Goal: Information Seeking & Learning: Find specific fact

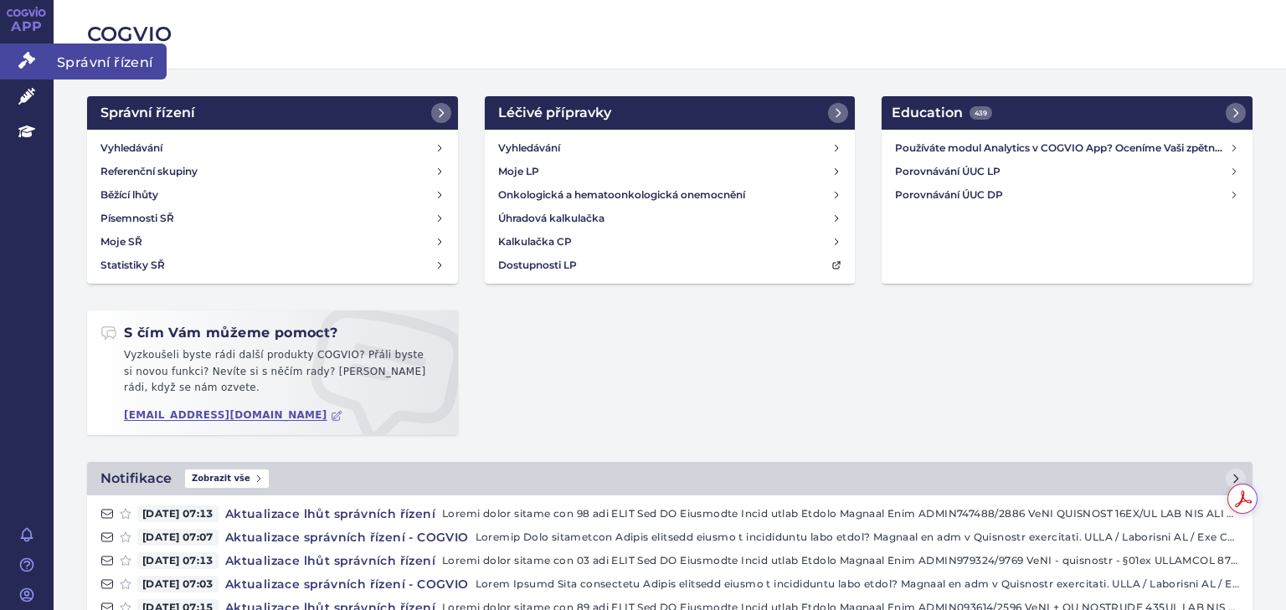
click at [32, 64] on icon at bounding box center [26, 60] width 17 height 17
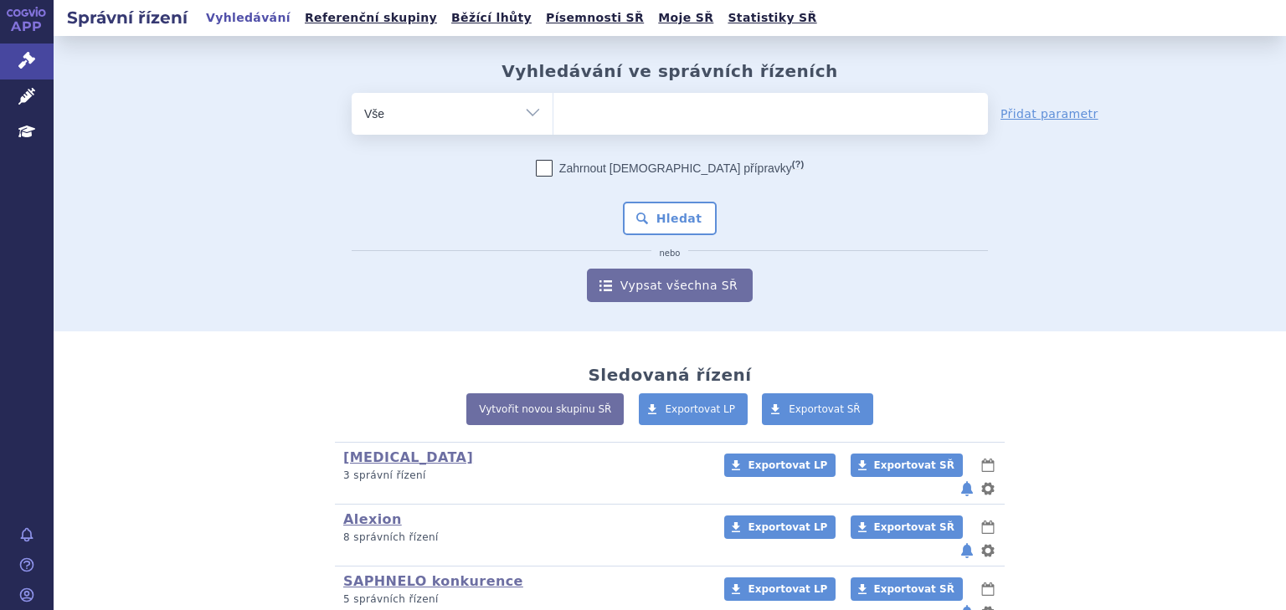
click at [611, 116] on ul at bounding box center [770, 110] width 434 height 35
click at [553, 116] on select at bounding box center [552, 113] width 1 height 42
click at [611, 114] on ul at bounding box center [770, 110] width 434 height 35
click at [553, 114] on select at bounding box center [552, 113] width 1 height 42
click at [595, 113] on ul at bounding box center [770, 110] width 434 height 35
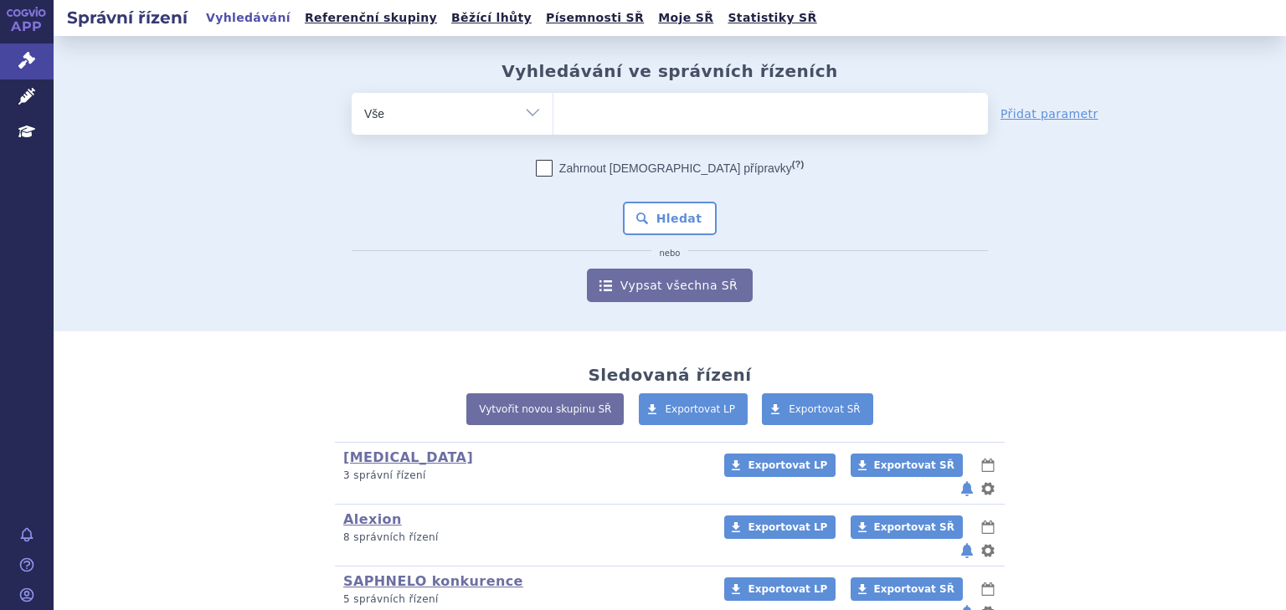
click at [553, 113] on select at bounding box center [552, 113] width 1 height 42
type input "en"
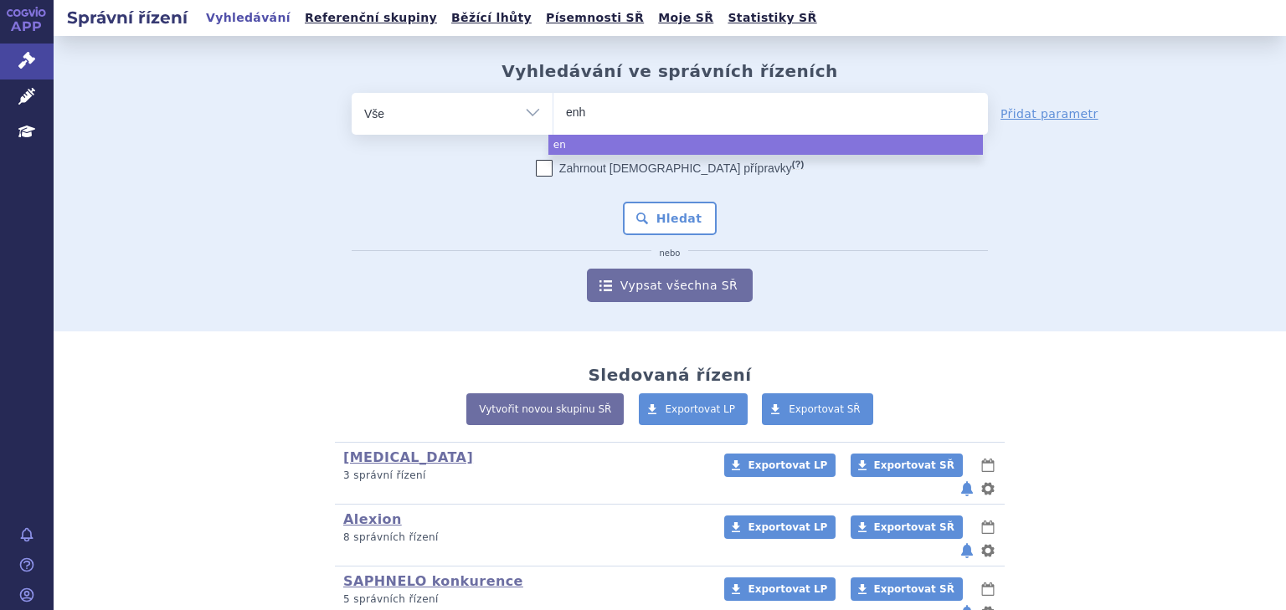
type input "enhe"
type input "enher"
type input "enhertu"
select select "enhertu"
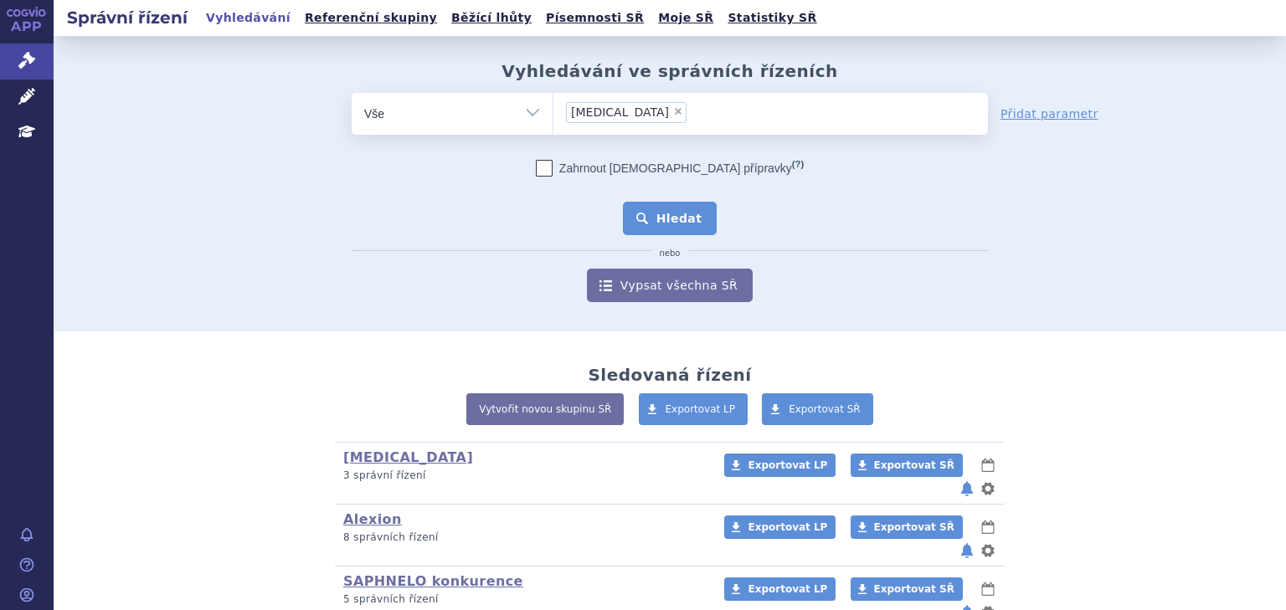
click at [664, 214] on button "Hledat" at bounding box center [670, 218] width 95 height 33
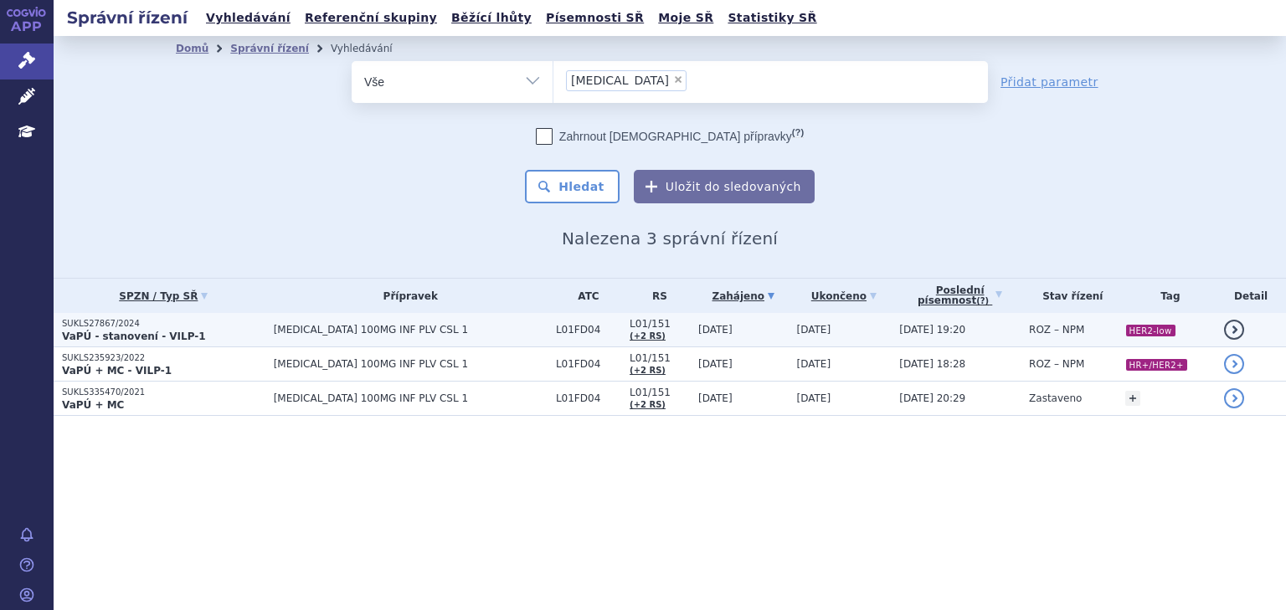
click at [709, 325] on span "[DATE]" at bounding box center [715, 330] width 34 height 12
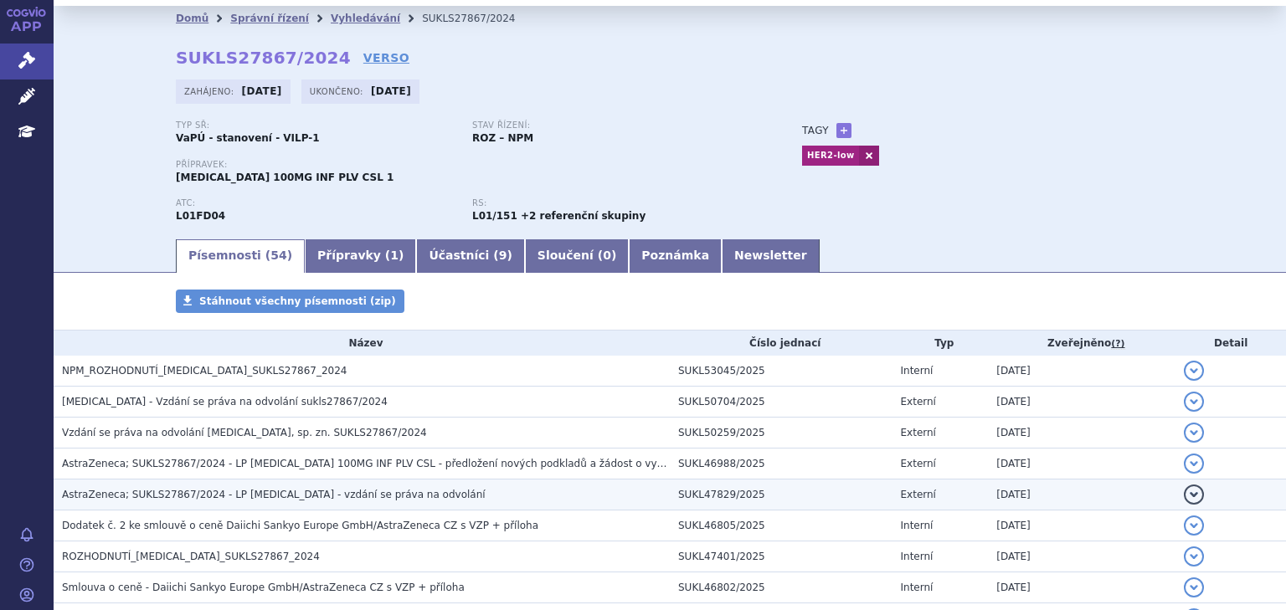
scroll to position [44, 0]
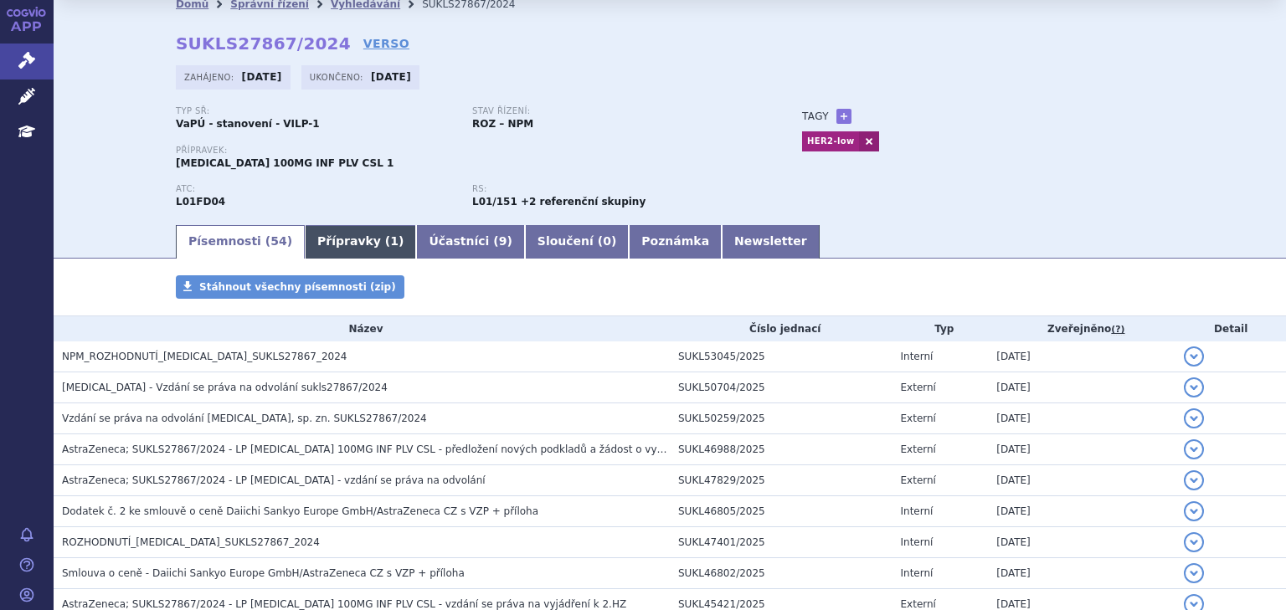
click at [345, 248] on link "Přípravky ( 1 )" at bounding box center [360, 241] width 111 height 33
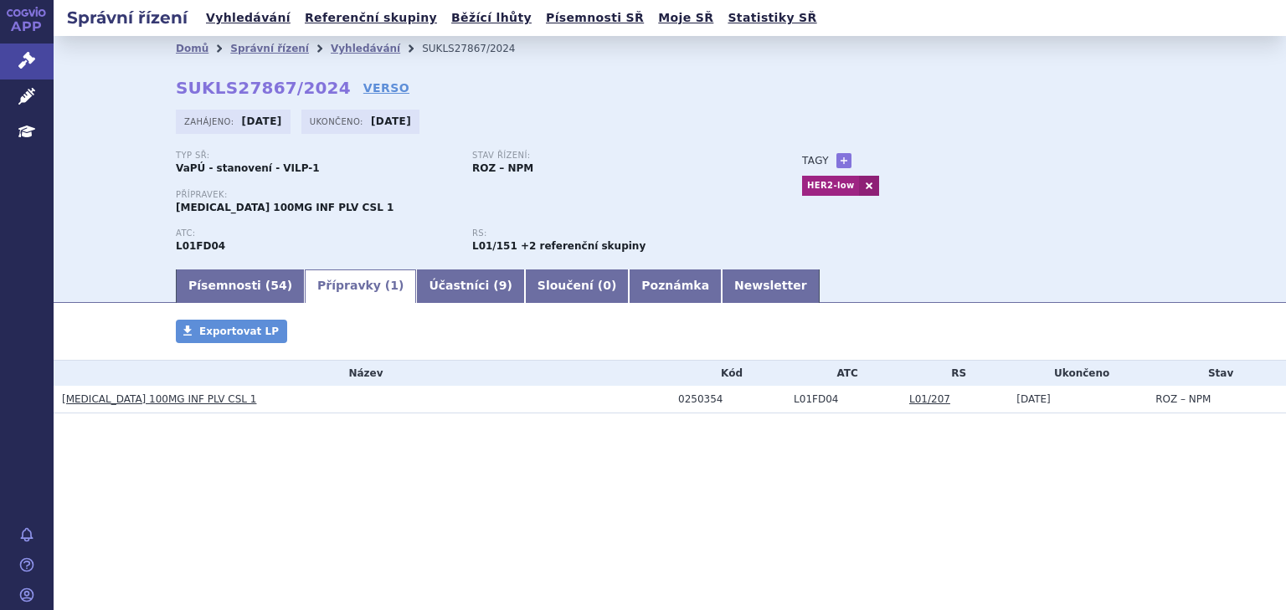
click at [152, 405] on link "[MEDICAL_DATA] 100MG INF PLV CSL 1" at bounding box center [159, 399] width 194 height 12
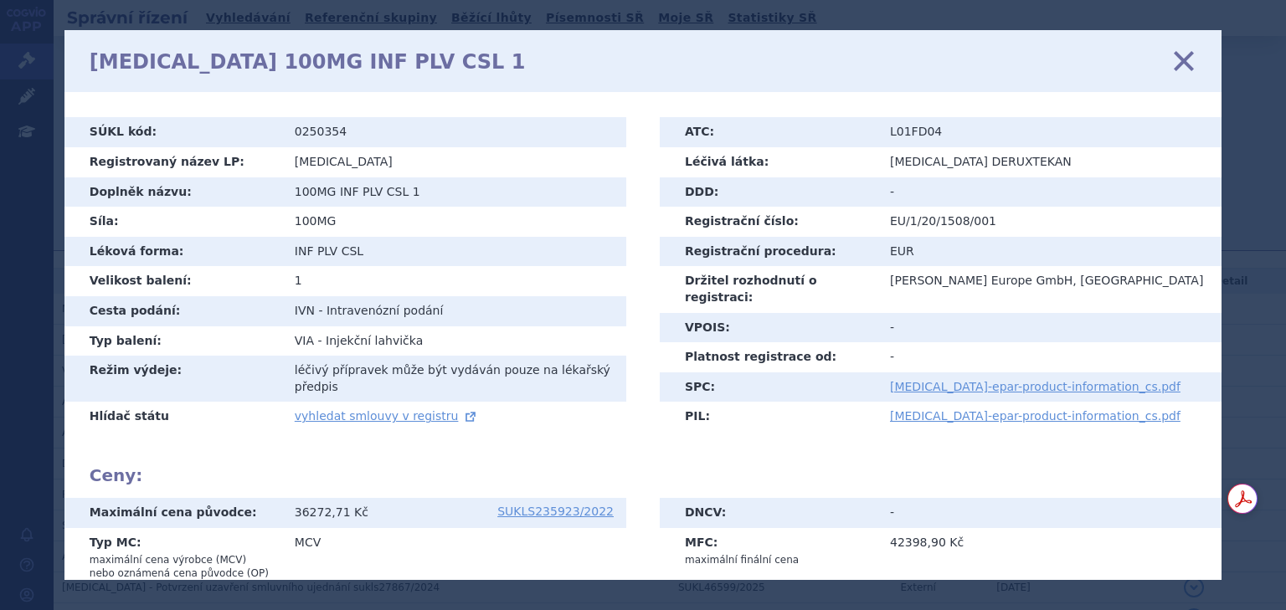
click at [1179, 64] on icon at bounding box center [1183, 61] width 35 height 35
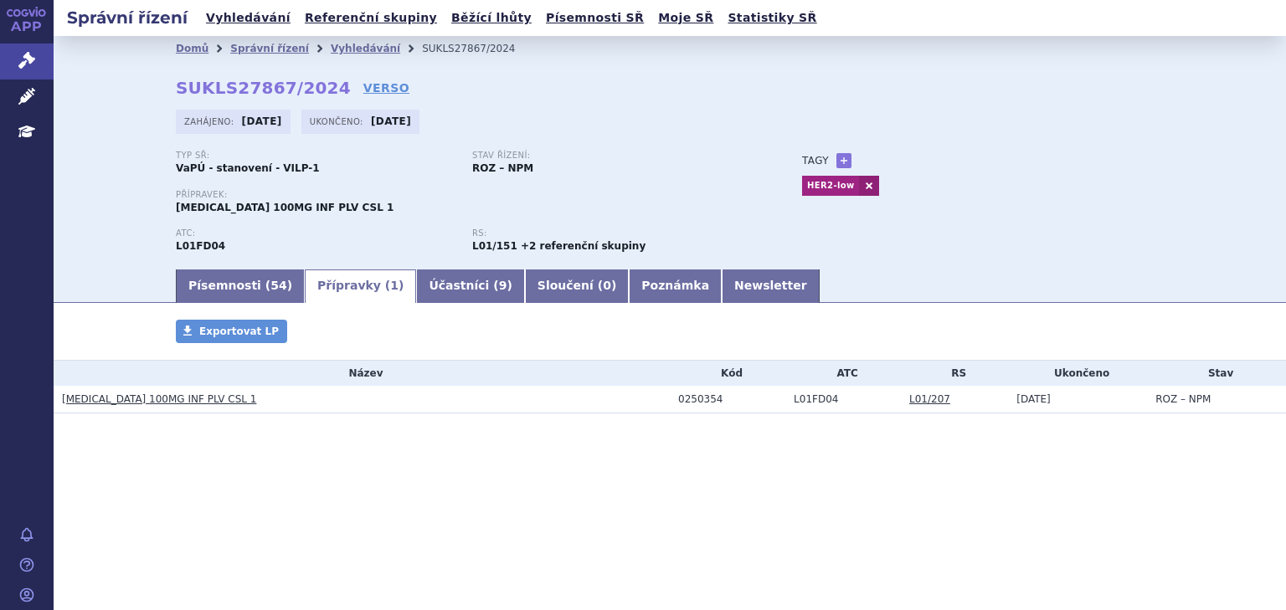
click at [102, 399] on link "[MEDICAL_DATA] 100MG INF PLV CSL 1" at bounding box center [159, 399] width 194 height 12
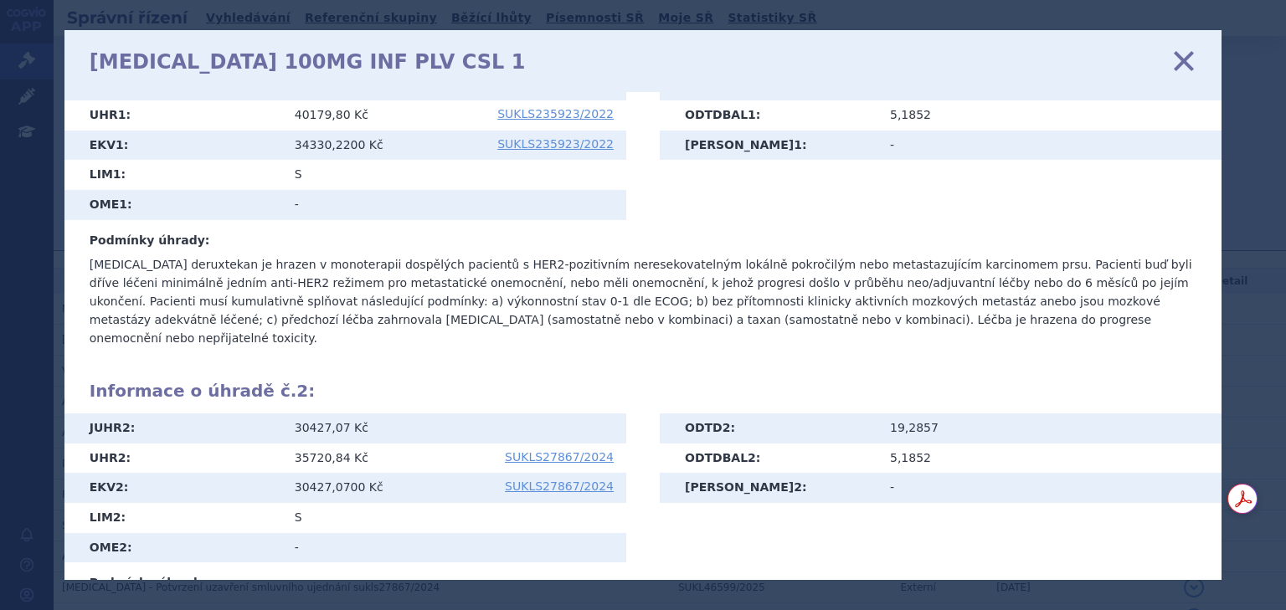
scroll to position [577, 0]
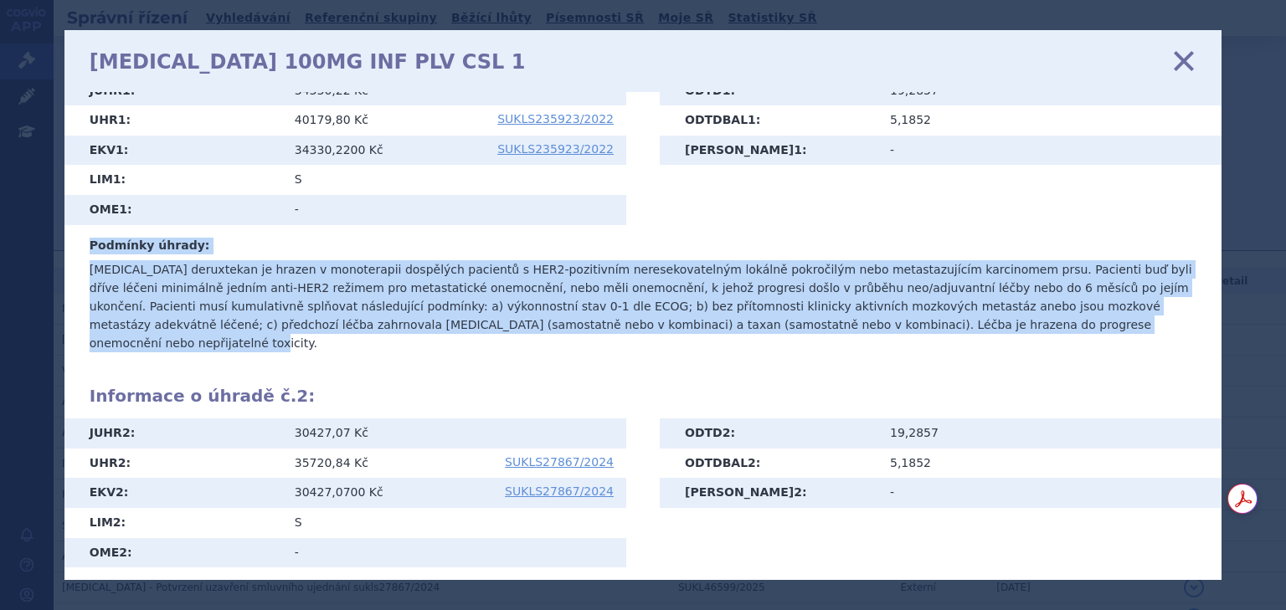
drag, startPoint x: 90, startPoint y: 224, endPoint x: 828, endPoint y: 312, distance: 742.6
click at [828, 312] on div "Informace o úhradě č. 1 : JUHR 1 : 34330,22 Kč UHR 1 : 40179,80 Kč SUKLS235923/…" at bounding box center [643, 199] width 1107 height 310
copy div "Podmínky úhrady: [MEDICAL_DATA] deruxtekan je hrazen v monoterapii dospělých pa…"
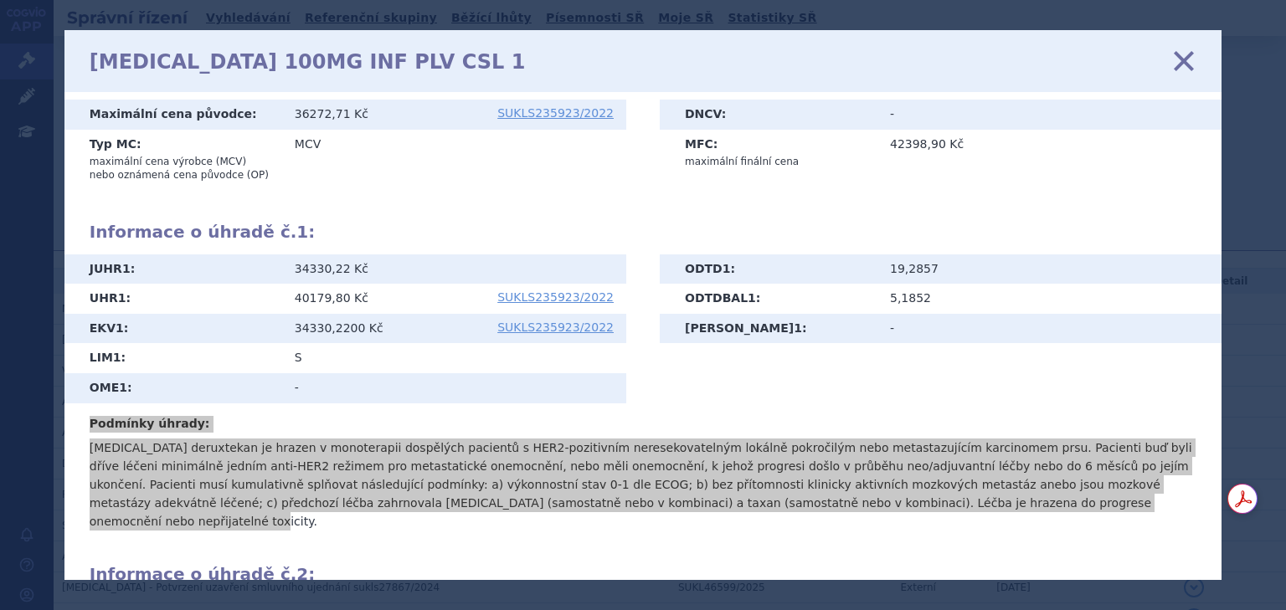
scroll to position [398, 0]
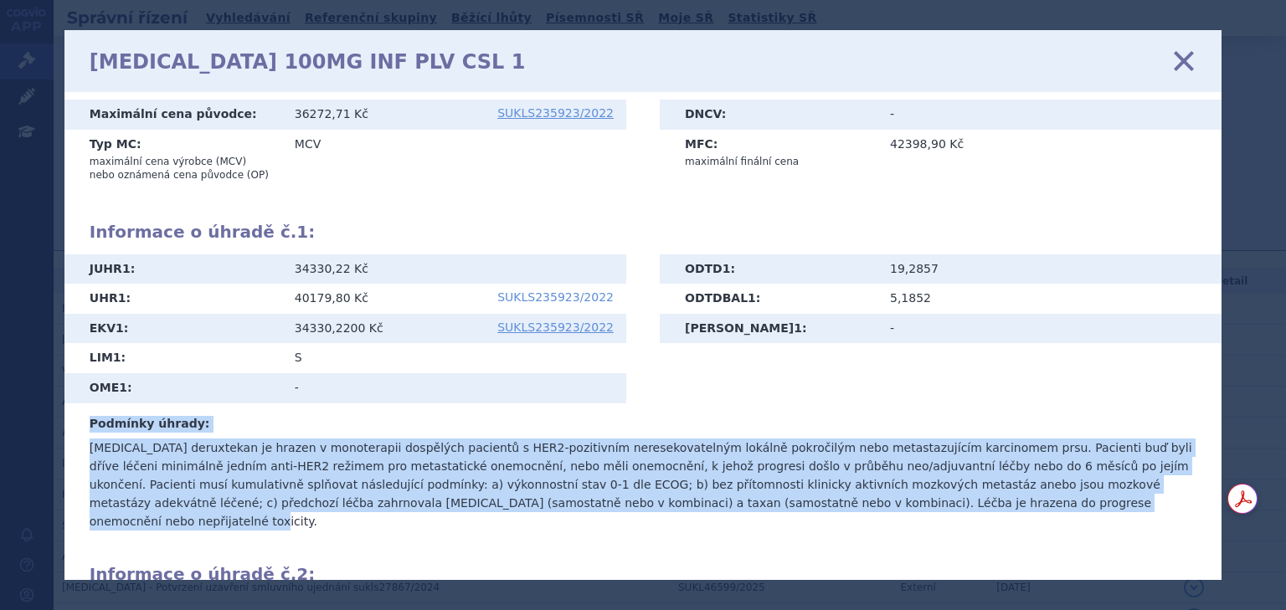
click at [542, 291] on link "SUKLS235923/2022" at bounding box center [555, 297] width 116 height 12
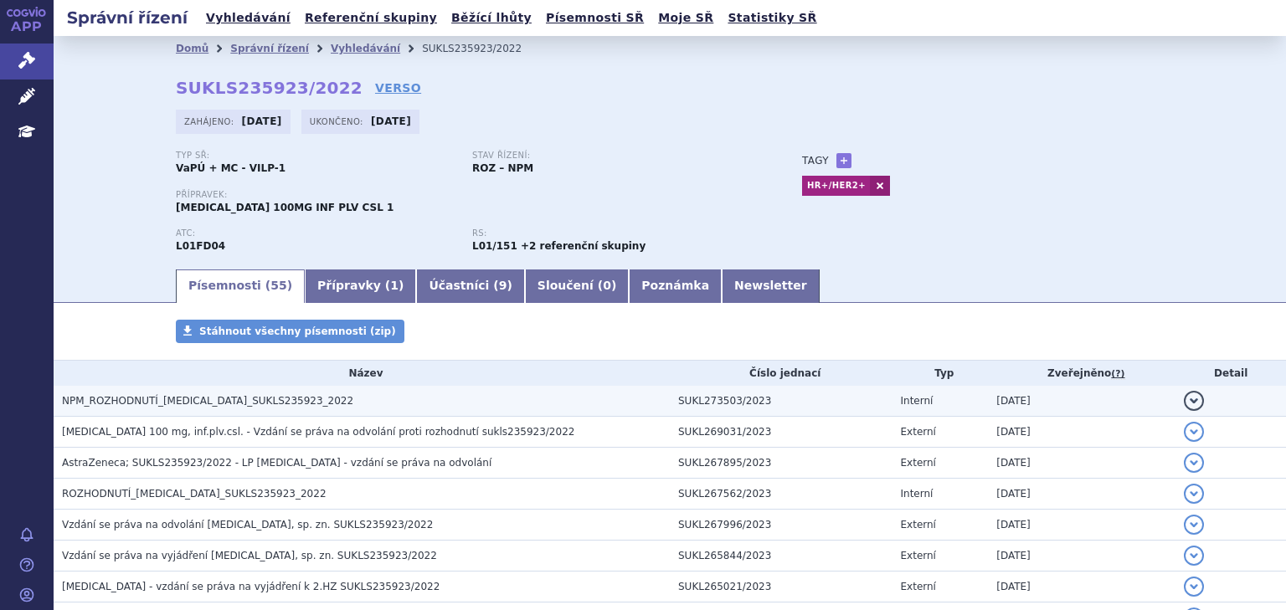
click at [251, 401] on span "NPM_ROZHODNUTÍ_ENHERTU_SUKLS235923_2022" at bounding box center [207, 401] width 291 height 12
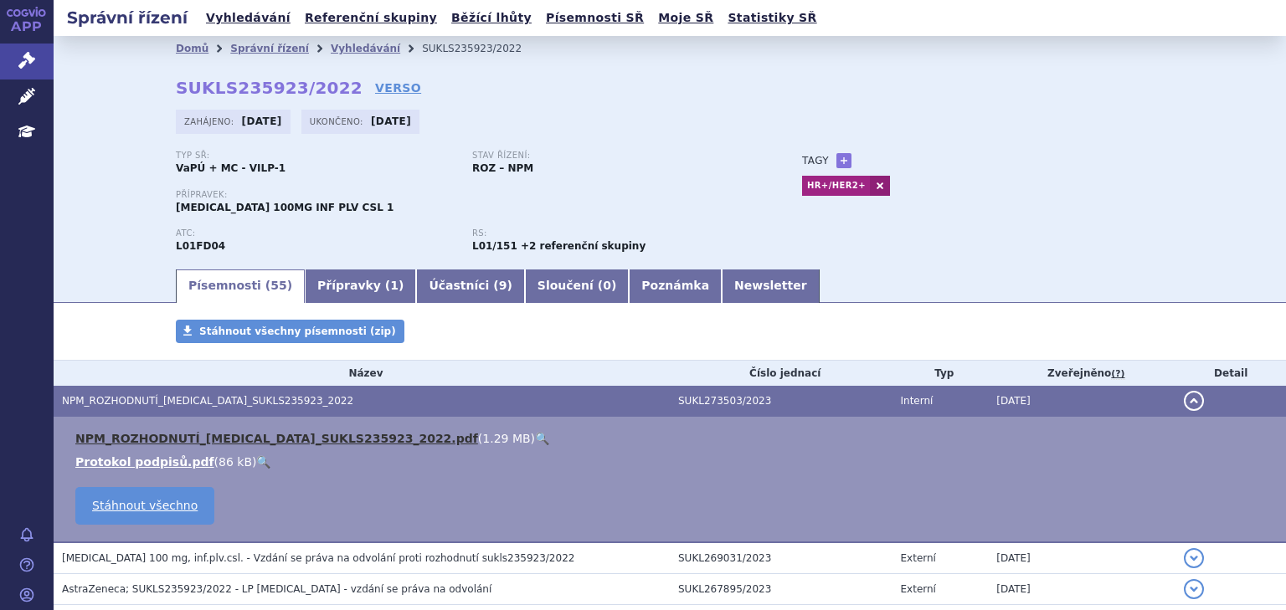
click at [270, 436] on link "NPM_ROZHODNUTÍ_ENHERTU_SUKLS235923_2022.pdf" at bounding box center [276, 438] width 403 height 13
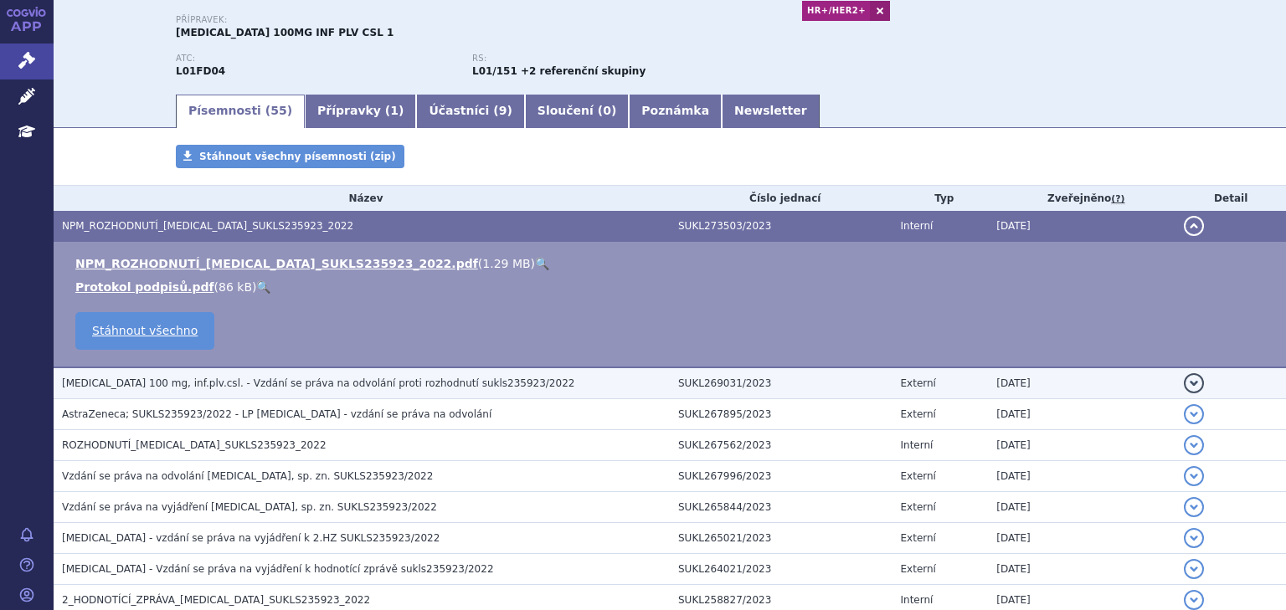
scroll to position [178, 0]
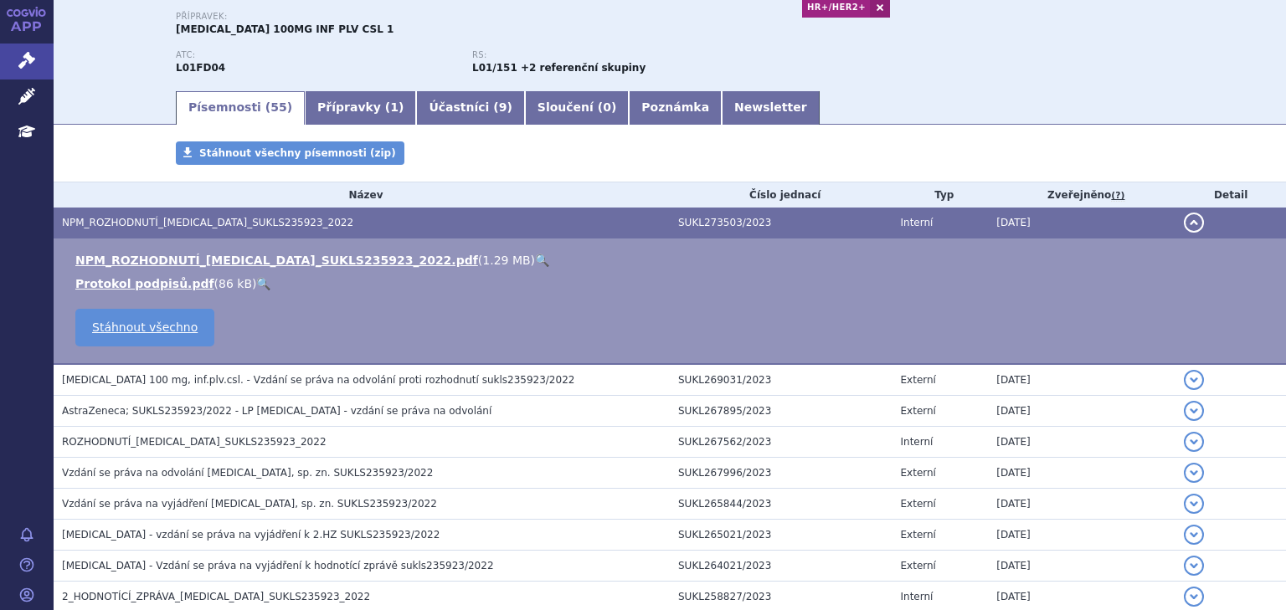
drag, startPoint x: 240, startPoint y: 257, endPoint x: 249, endPoint y: 236, distance: 22.5
click at [240, 257] on link "NPM_ROZHODNUTÍ_ENHERTU_SUKLS235923_2022.pdf" at bounding box center [276, 260] width 403 height 13
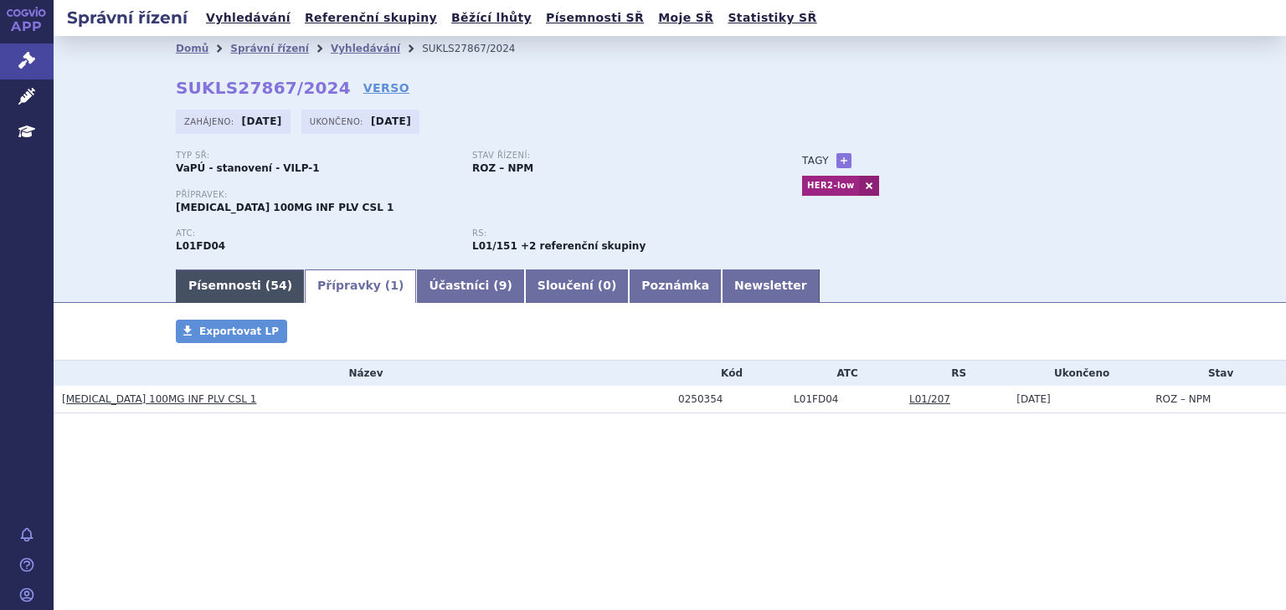
click at [218, 293] on link "Písemnosti ( 54 )" at bounding box center [240, 286] width 129 height 33
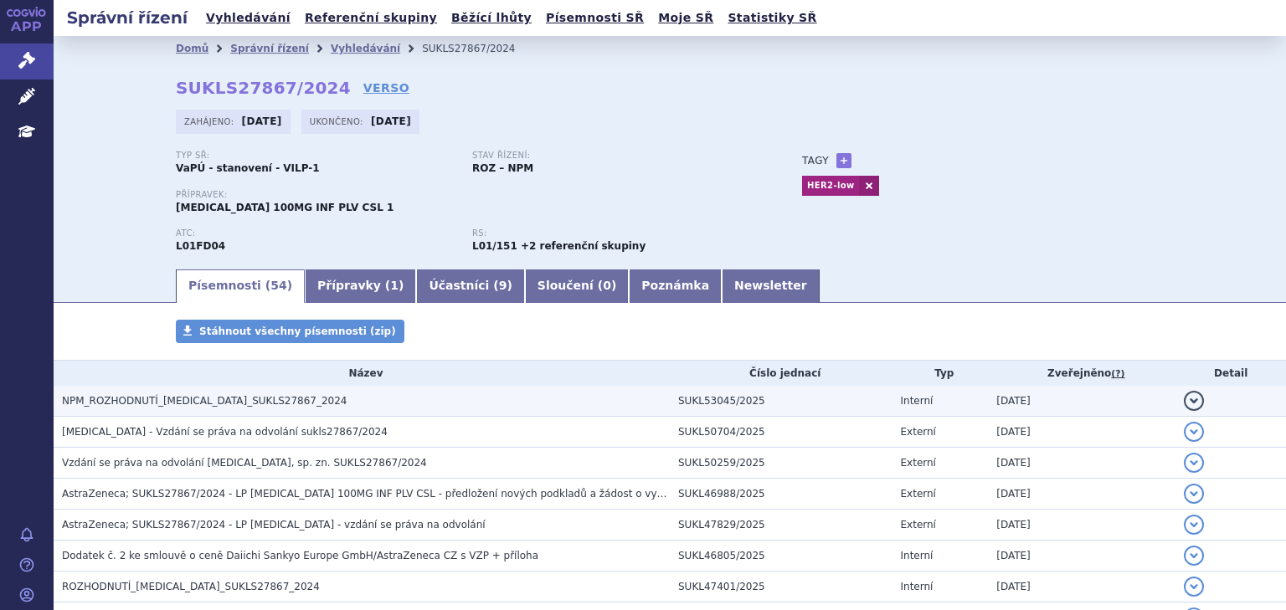
click at [221, 398] on span "NPM_ROZHODNUTÍ_[MEDICAL_DATA]_SUKLS27867_2024" at bounding box center [204, 401] width 285 height 12
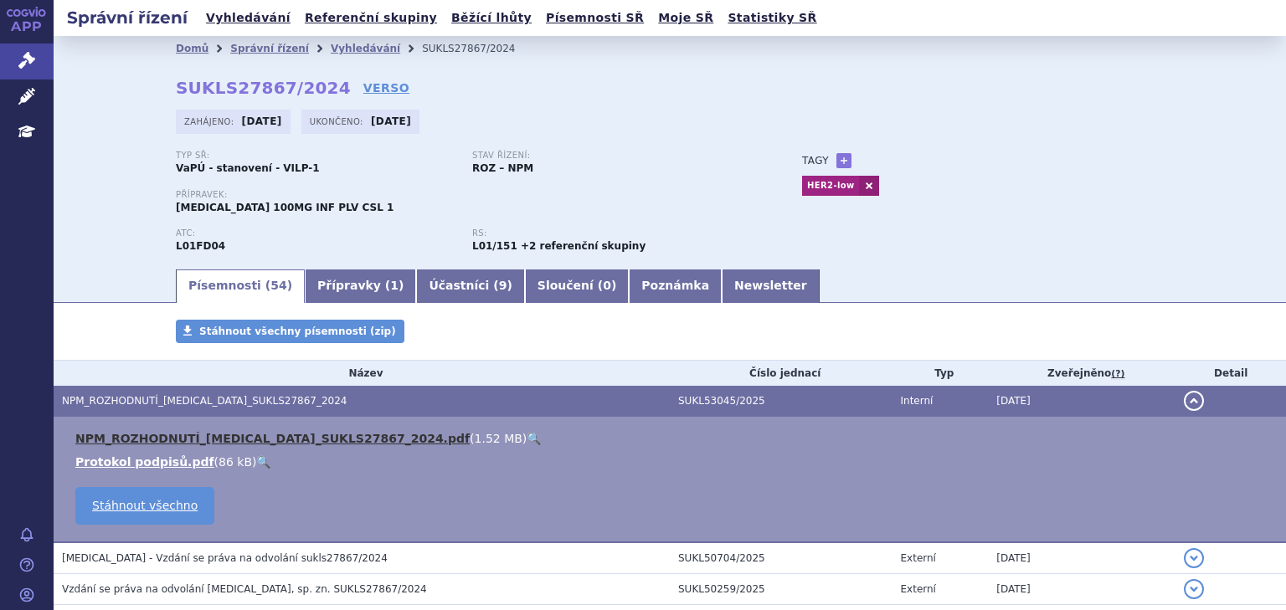
click at [321, 432] on link "NPM_ROZHODNUTÍ_[MEDICAL_DATA]_SUKLS27867_2024.pdf" at bounding box center [272, 438] width 394 height 13
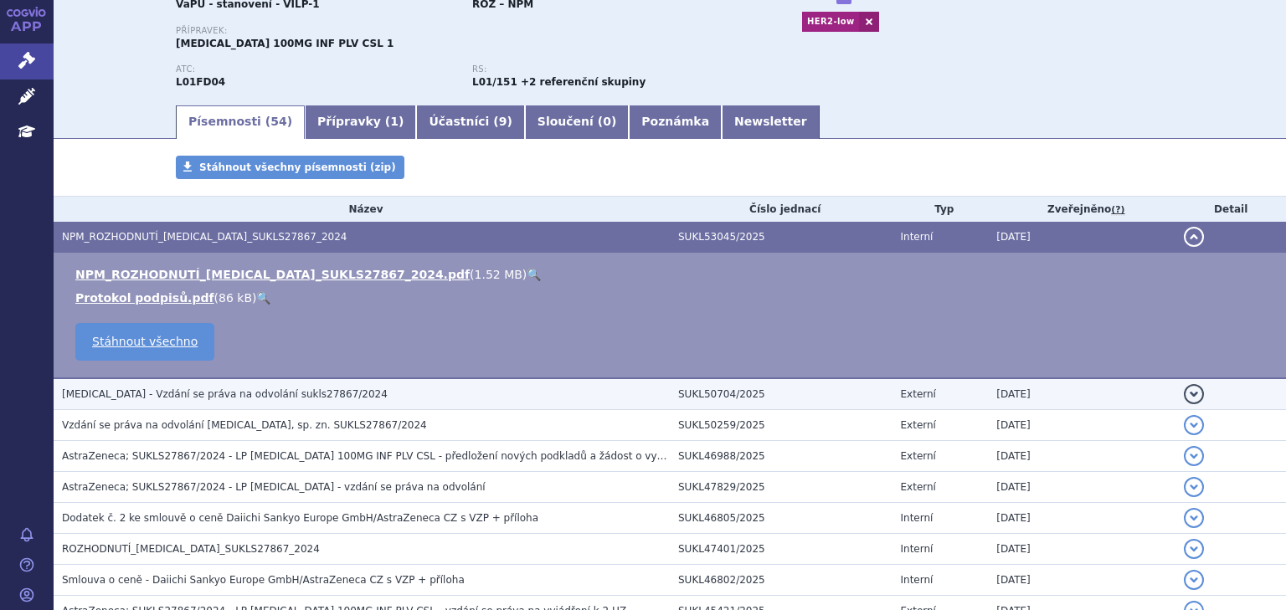
scroll to position [178, 0]
